Goal: Connect with others: Connect with other users

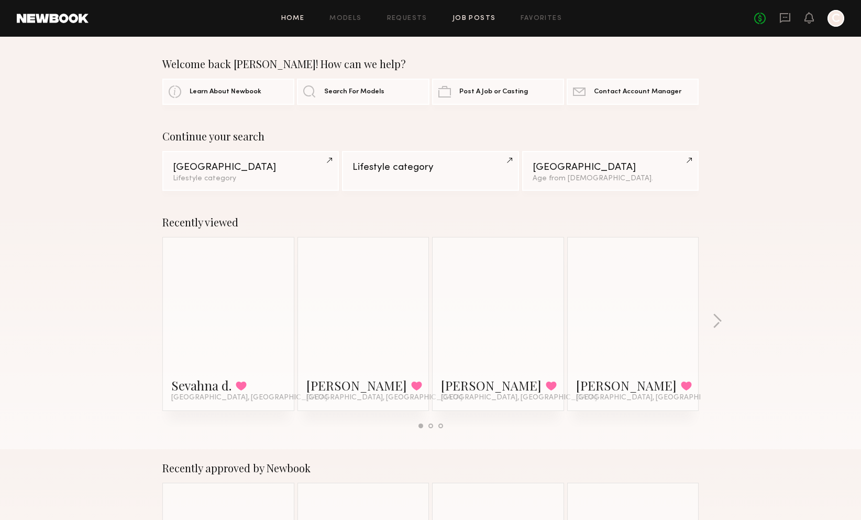
click at [465, 16] on link "Job Posts" at bounding box center [474, 18] width 43 height 7
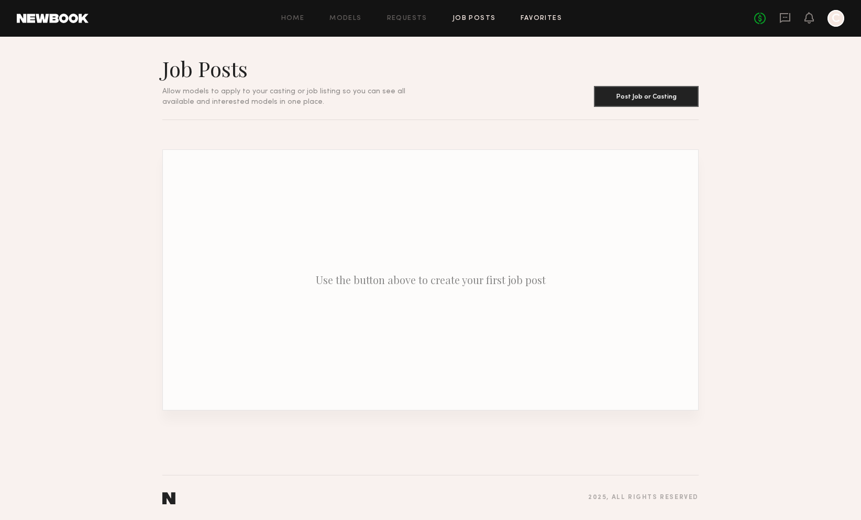
click at [533, 15] on link "Favorites" at bounding box center [541, 18] width 41 height 7
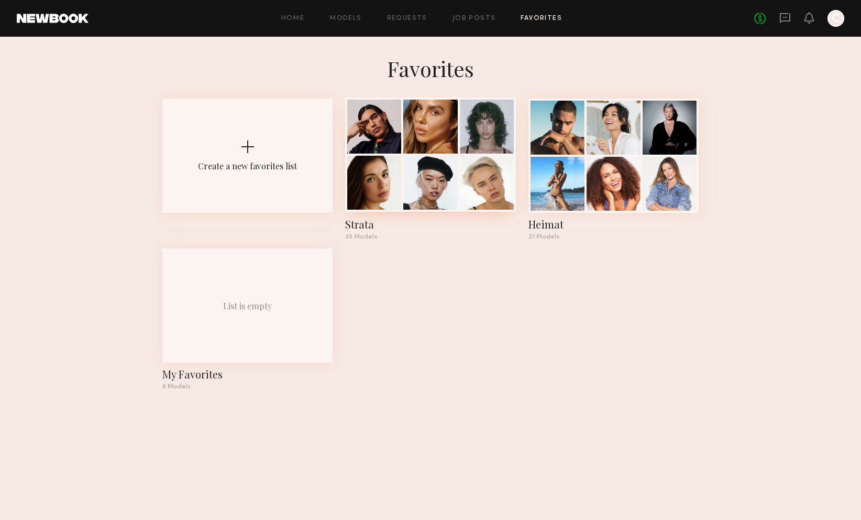
click at [431, 137] on div at bounding box center [430, 127] width 54 height 54
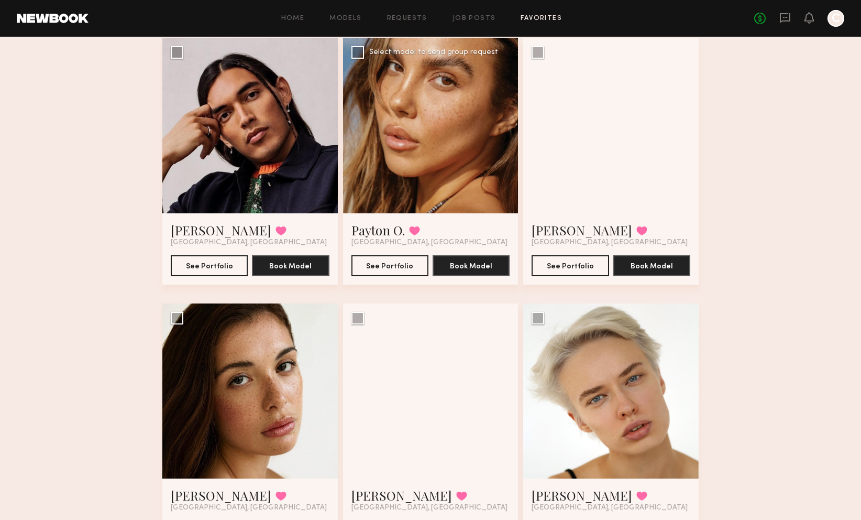
scroll to position [112, 0]
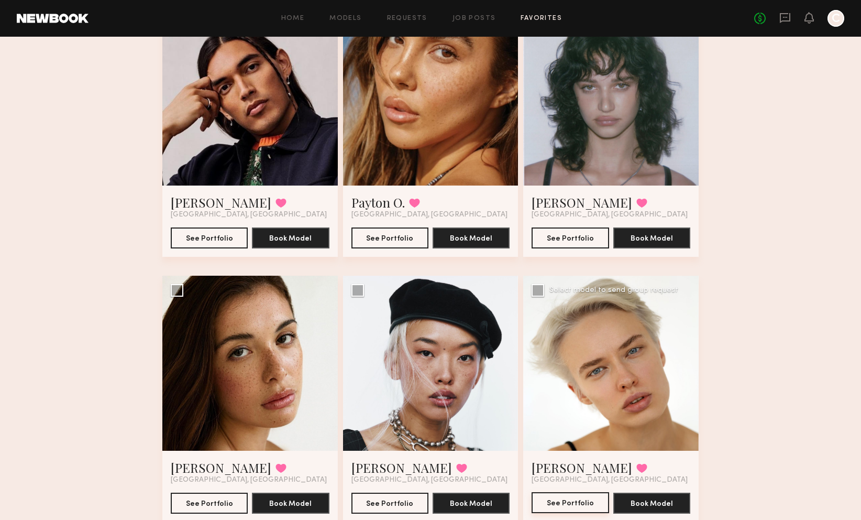
click at [567, 499] on button "See Portfolio" at bounding box center [570, 502] width 77 height 21
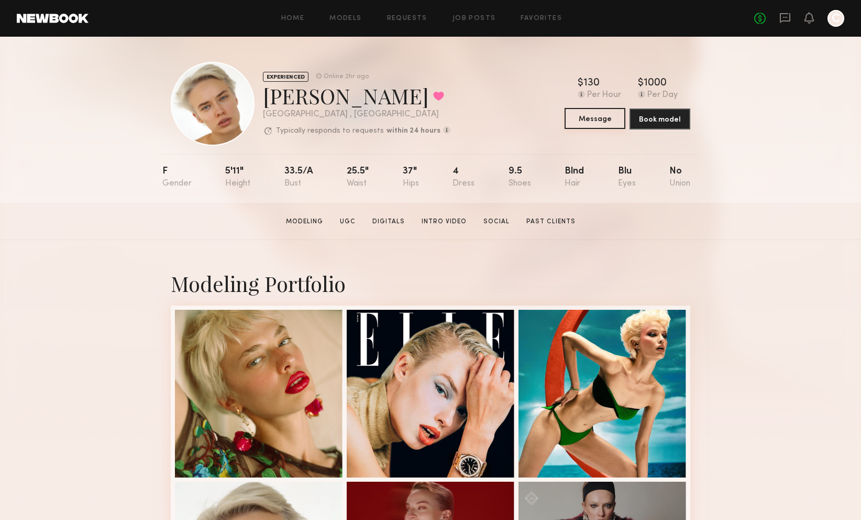
click at [590, 118] on button "Message" at bounding box center [595, 118] width 61 height 21
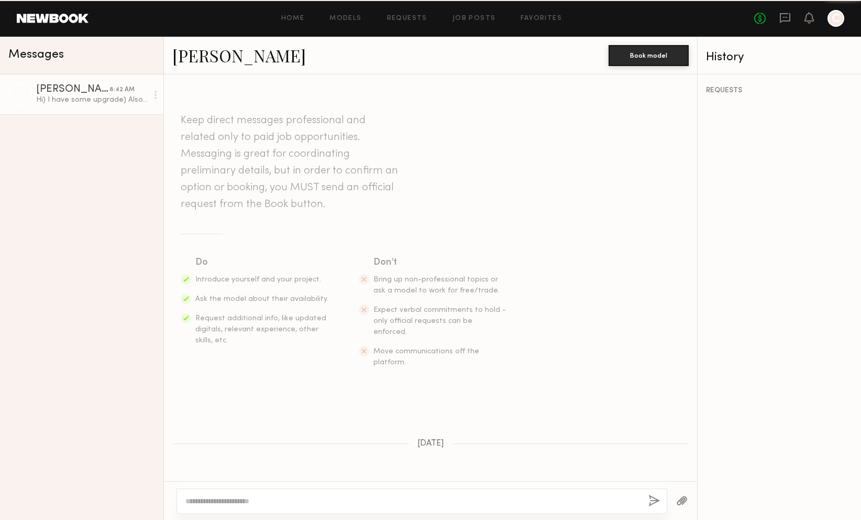
scroll to position [866, 0]
